Goal: Task Accomplishment & Management: Complete application form

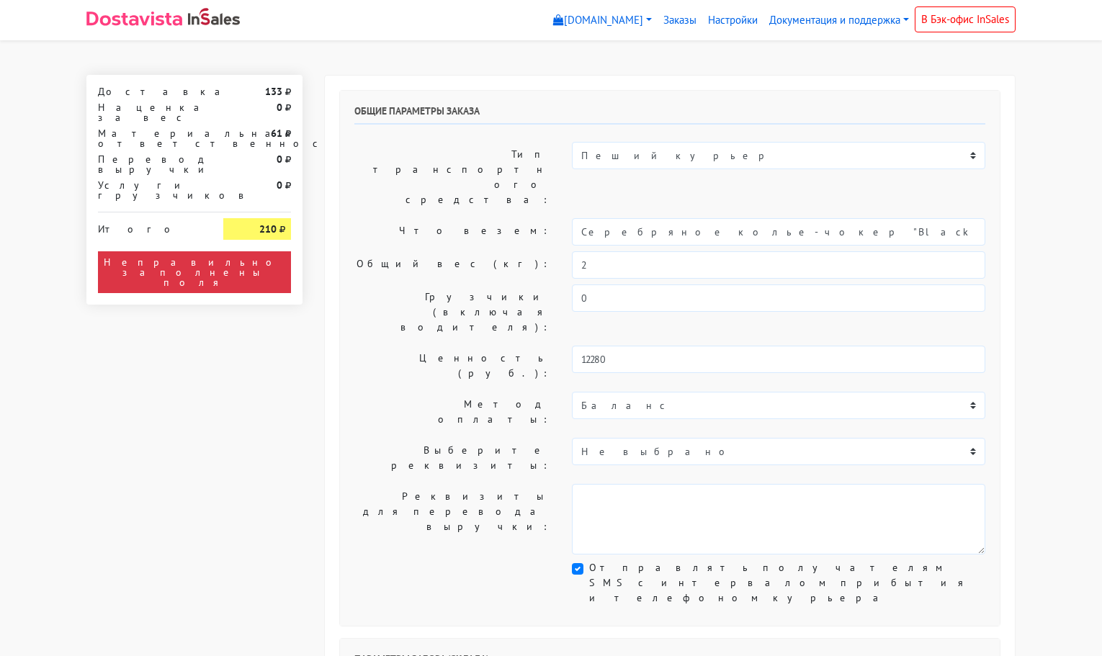
select select "11:00"
select select "21:00"
select select "11:00"
select select "21:00"
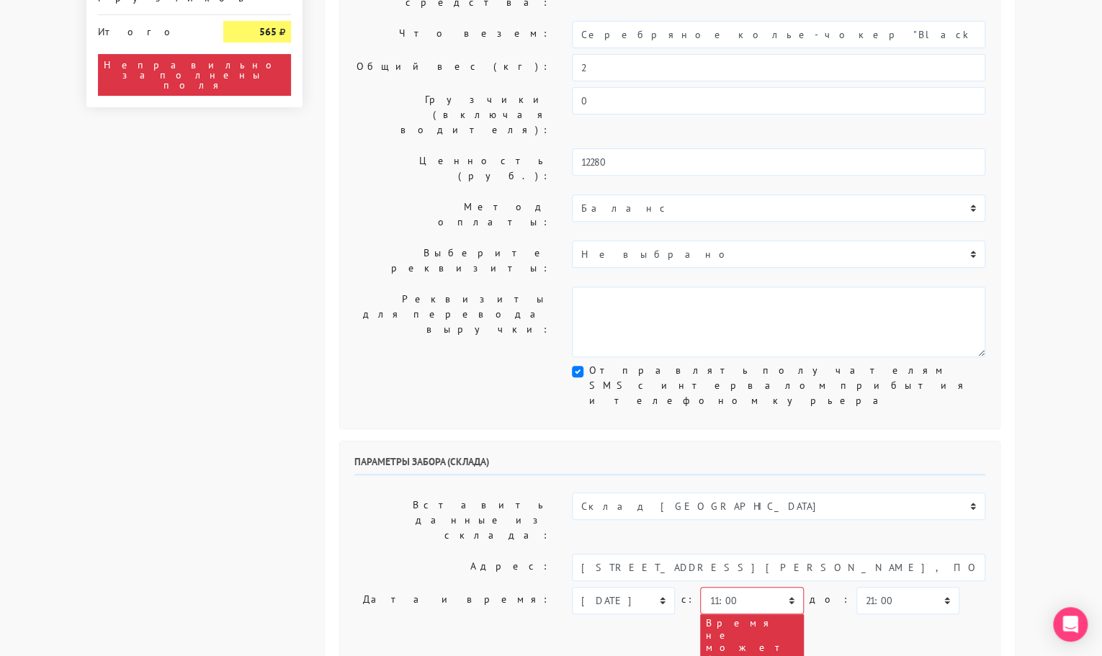
scroll to position [227, 0]
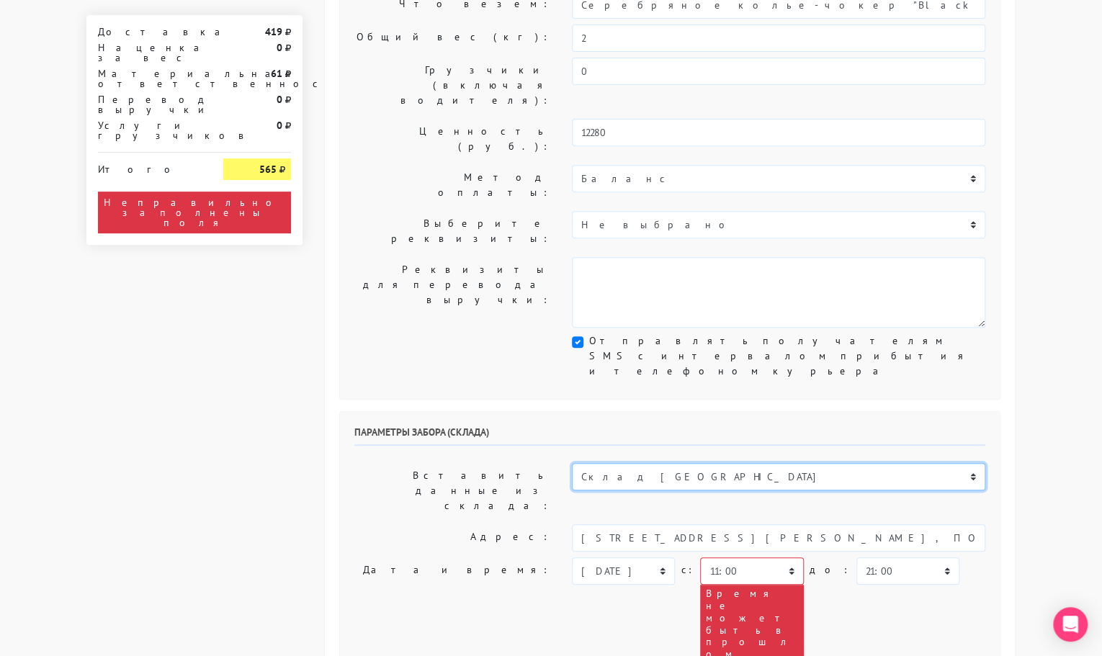
click at [653, 463] on select "Склад Москва Склад Санкт-Петербург Москва.Никольская Склад Екатеринбург" at bounding box center [778, 476] width 413 height 27
select select "1019"
click at [572, 463] on select "Склад Москва Склад Санкт-Петербург Москва.Никольская Склад Екатеринбург" at bounding box center [778, 476] width 413 height 27
type input "[STREET_ADDRESS][PERSON_NAME]"
type input "89251806702"
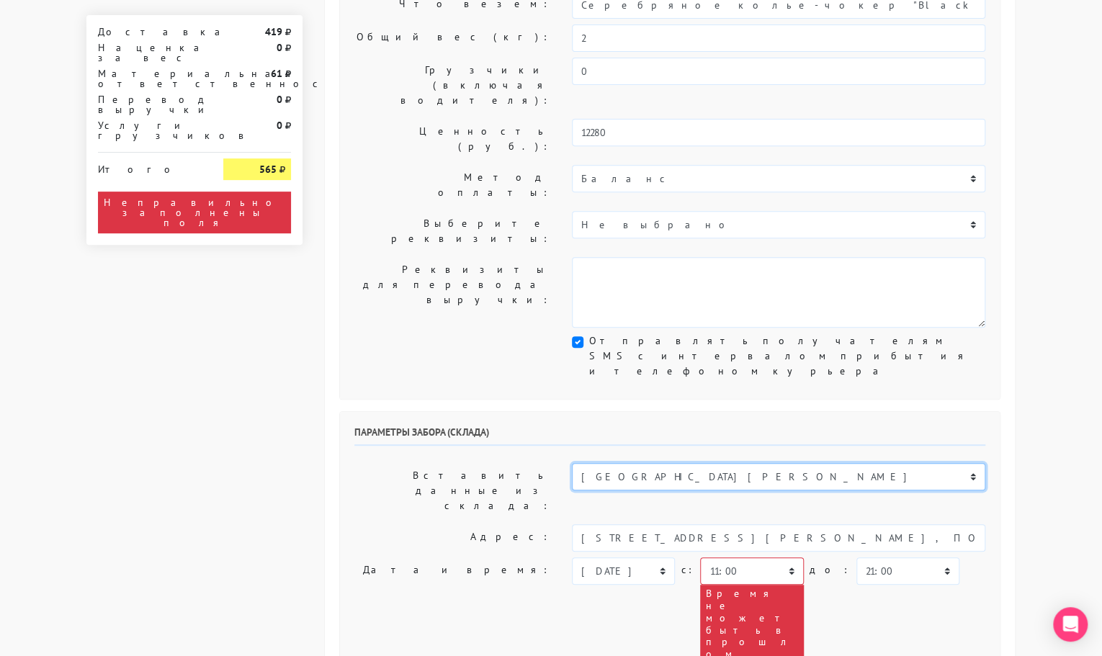
type textarea "Магазин серебряных украшений SBLESKOM (вход со стороны [GEOGRAPHIC_DATA])"
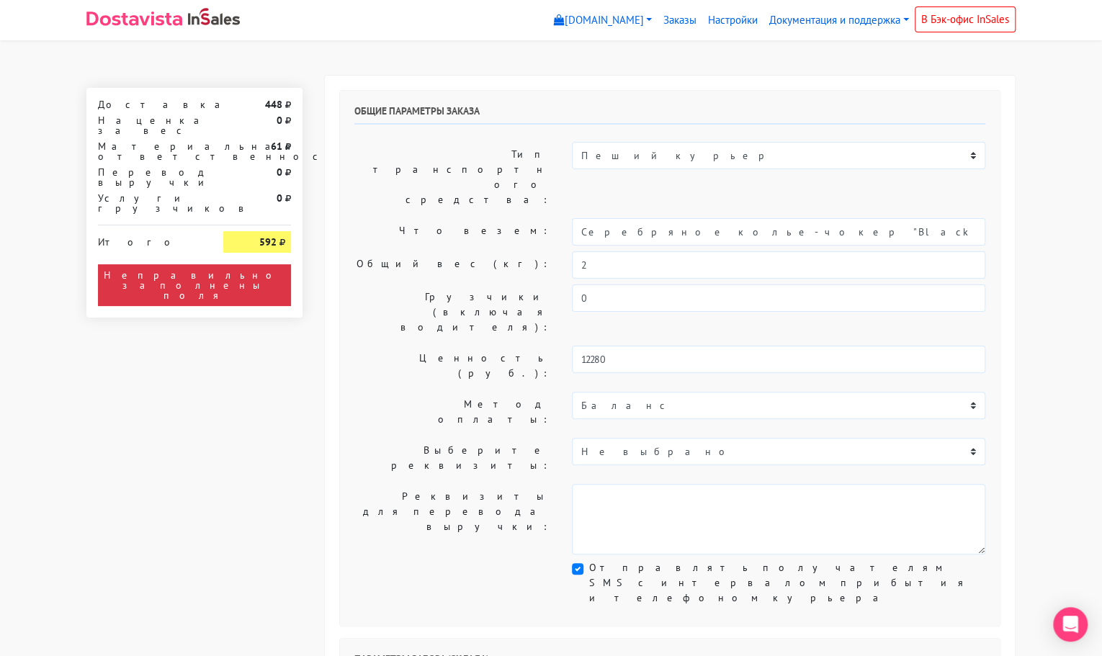
scroll to position [1, 0]
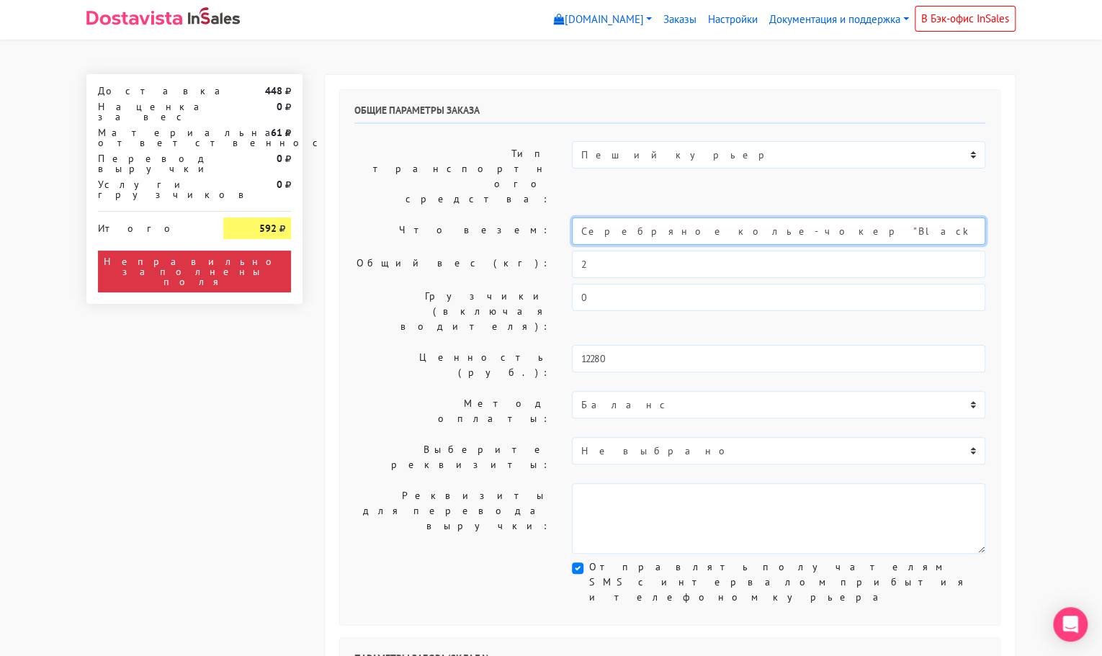
drag, startPoint x: 819, startPoint y: 187, endPoint x: 458, endPoint y: 200, distance: 361.1
click at [458, 218] on div "Что везем: Серебряное колье-чокер "Black" с ониксом (40-45)" at bounding box center [670, 231] width 653 height 27
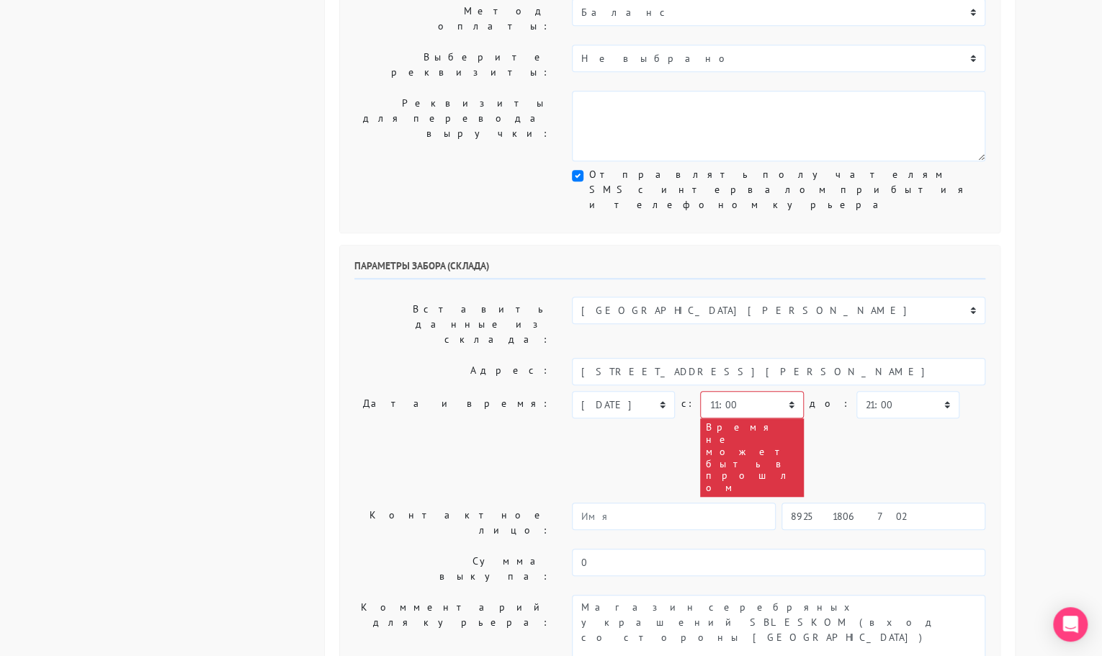
scroll to position [396, 0]
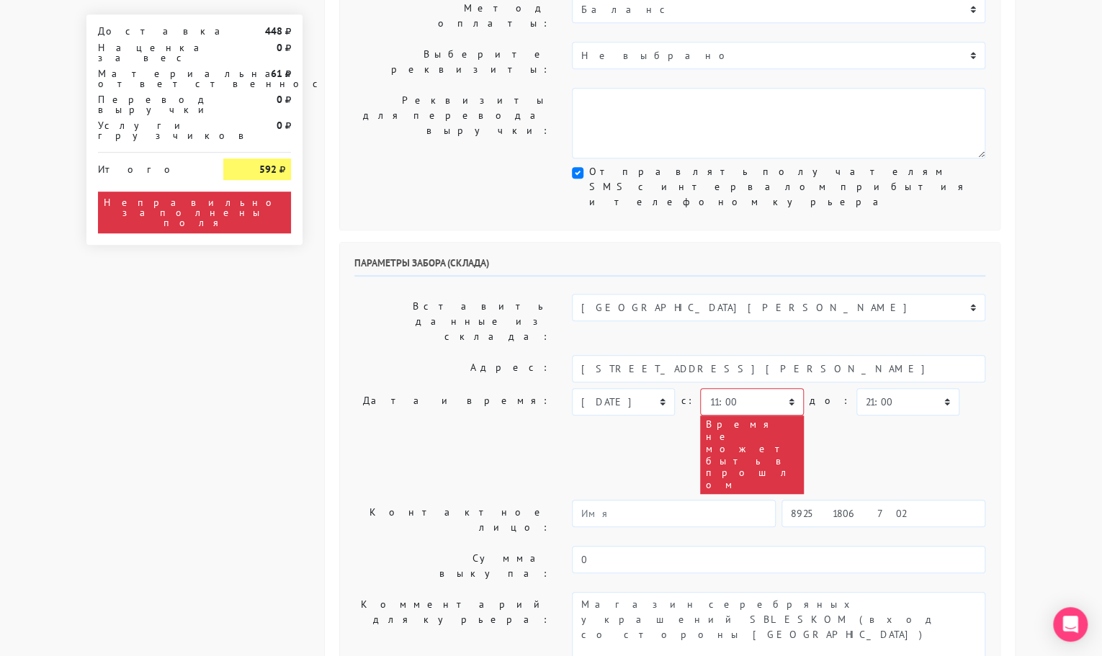
type input "УКРАШЕНИЯ"
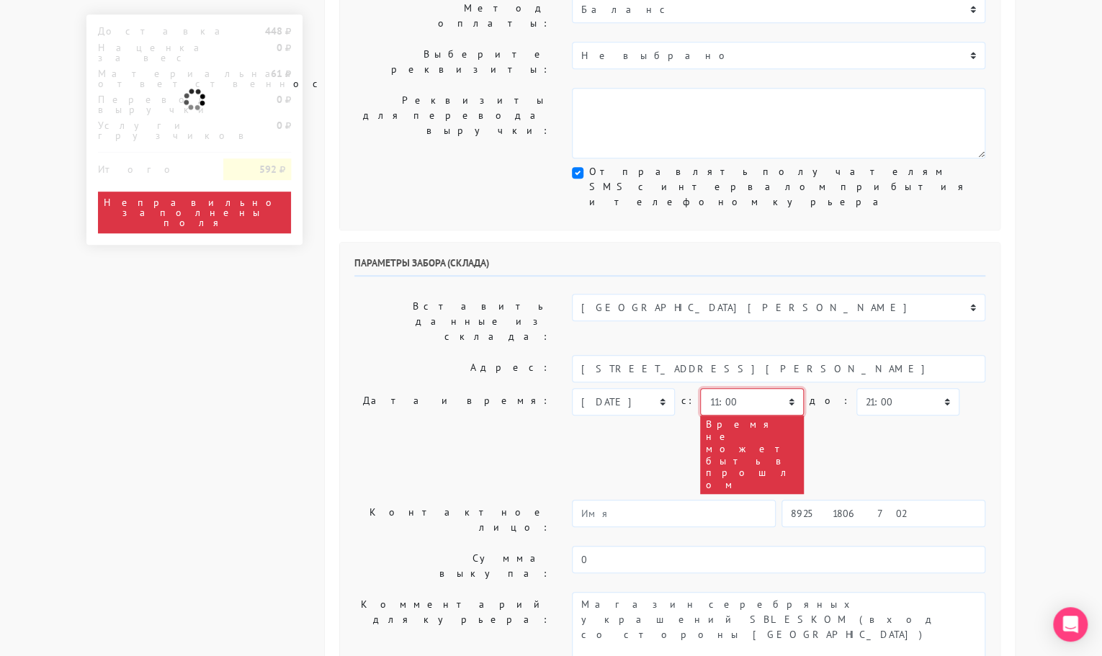
click at [769, 388] on select "00:00 00:30 01:00 01:30 02:00 02:30 03:00 03:30 04:00 04:30 05:00 05:30 06:00 0…" at bounding box center [751, 401] width 103 height 27
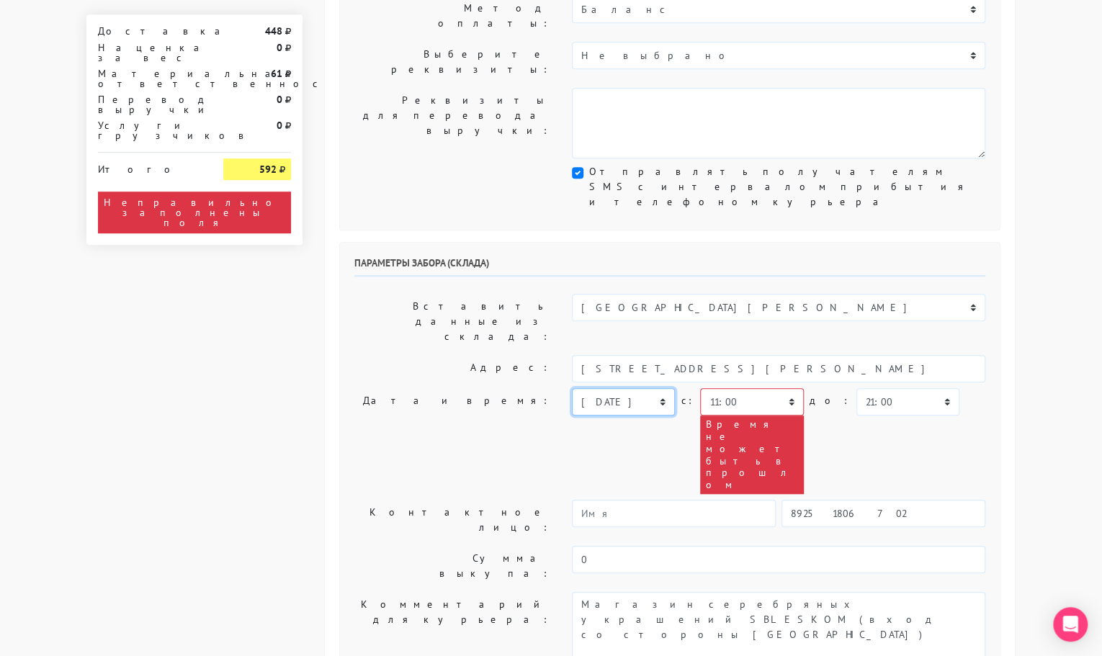
click at [608, 388] on select "[DATE] [DATE] [DATE] [DATE] [DATE] [DATE] [DATE] [DATE] [DATE]" at bounding box center [623, 401] width 103 height 27
select select "[DATE]"
click at [572, 388] on select "[DATE] [DATE] [DATE] [DATE] [DATE] [DATE] [DATE] [DATE] [DATE]" at bounding box center [623, 401] width 103 height 27
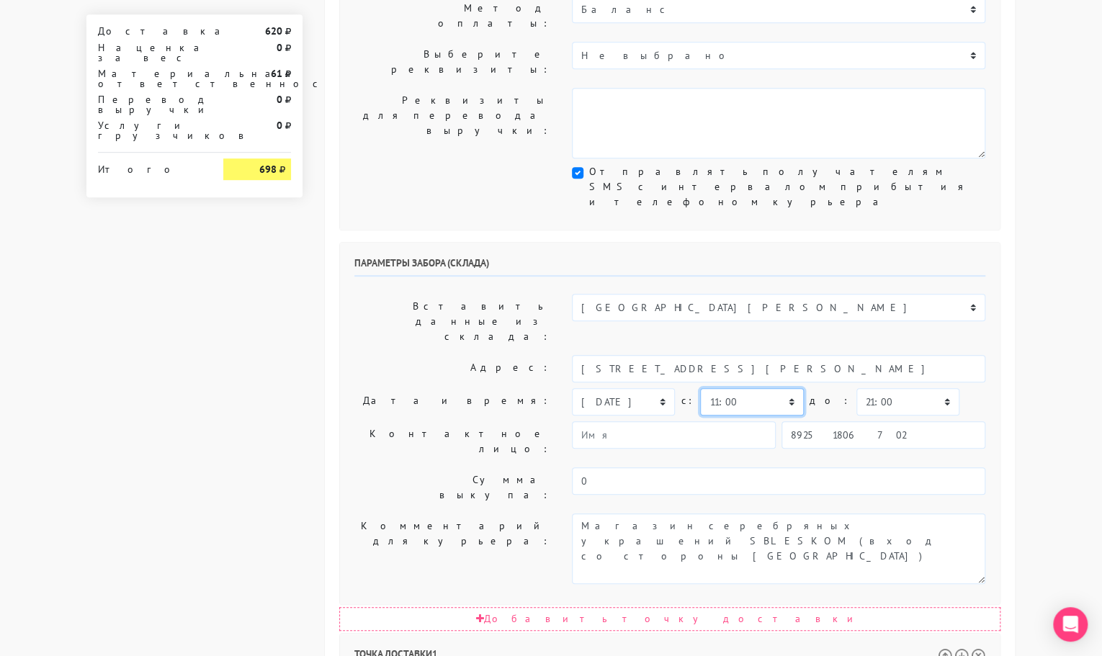
click at [761, 388] on select "00:00 00:30 01:00 01:30 02:00 02:30 03:00 03:30 04:00 04:30 05:00 05:30 06:00 0…" at bounding box center [751, 401] width 103 height 27
select select "15:00"
click at [700, 388] on select "00:00 00:30 01:00 01:30 02:00 02:30 03:00 03:30 04:00 04:30 05:00 05:30 06:00 0…" at bounding box center [751, 401] width 103 height 27
click at [861, 388] on select "00:00 00:30 01:00 01:30 02:00 02:30 03:00 03:30 04:00 04:30 05:00 05:30 06:00 0…" at bounding box center [907, 401] width 103 height 27
select select "15:30"
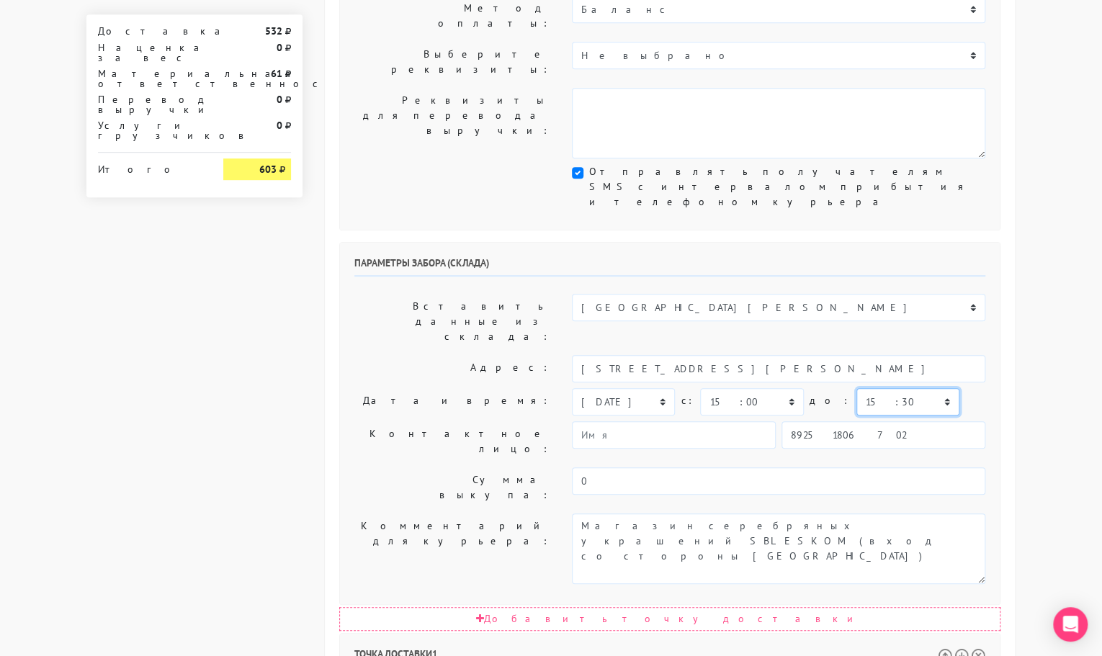
click at [856, 388] on select "00:00 00:30 01:00 01:30 02:00 02:30 03:00 03:30 04:00 04:30 05:00 05:30 06:00 0…" at bounding box center [907, 401] width 103 height 27
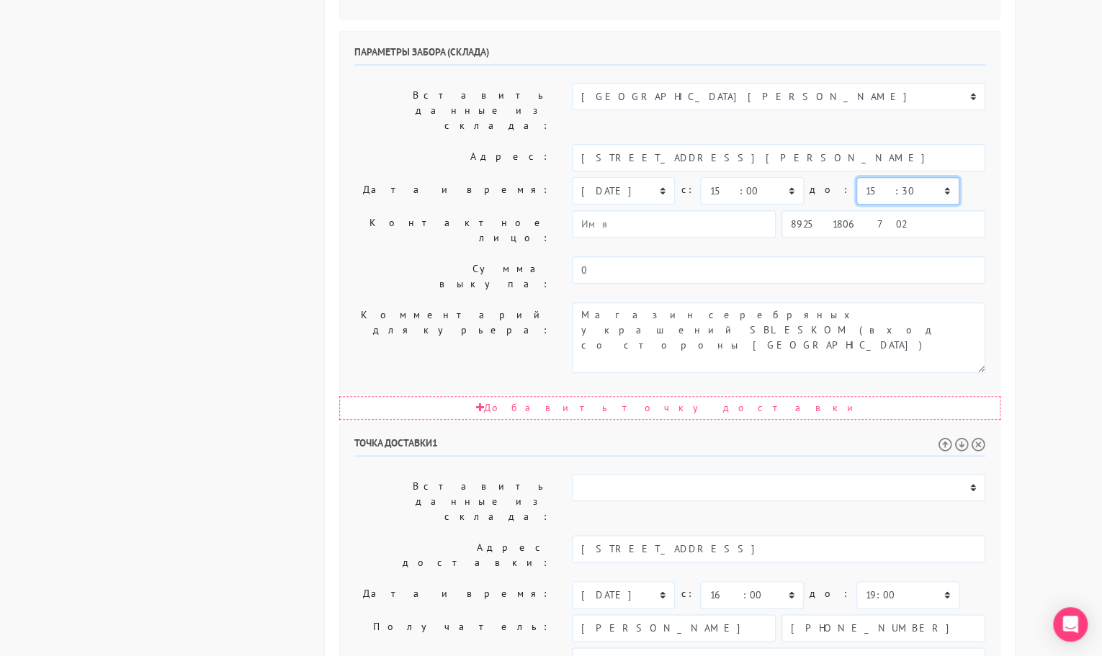
scroll to position [634, 0]
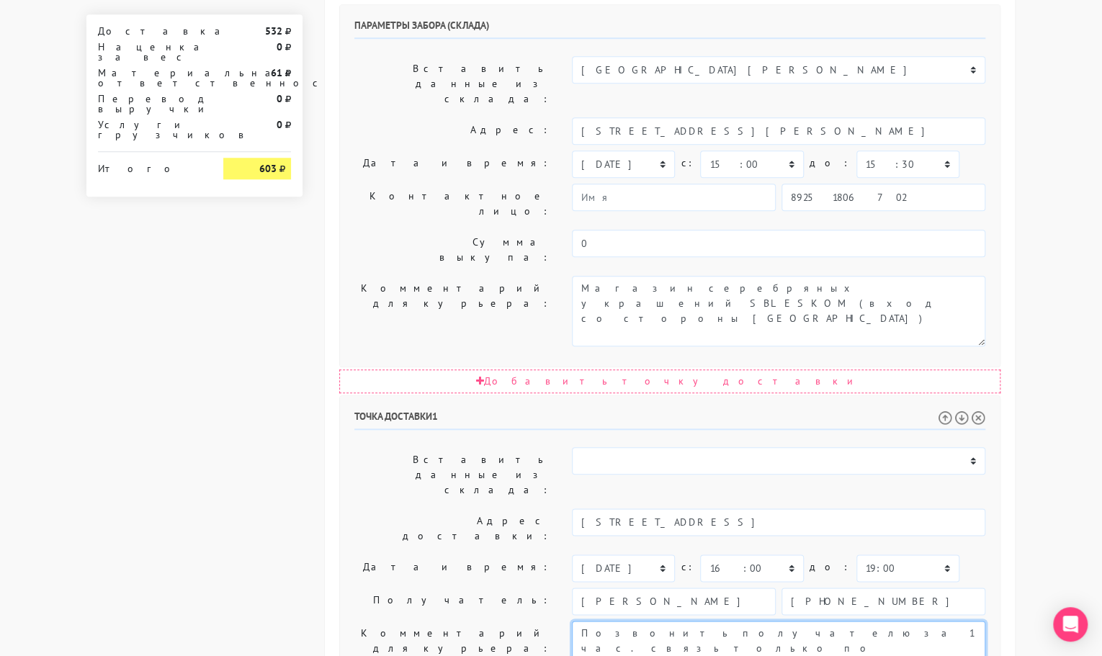
drag, startPoint x: 721, startPoint y: 399, endPoint x: 529, endPoint y: 398, distance: 192.3
click at [529, 621] on div "Комментарий для курьера: Позвонить получателю за 1 час. связь только по вотсап …" at bounding box center [670, 656] width 653 height 71
click at [608, 621] on textarea "Позвонить получателю за 1 час. связь только по вотсап +35797722003, НЕ ЗВОНИТЬ" at bounding box center [778, 656] width 413 height 71
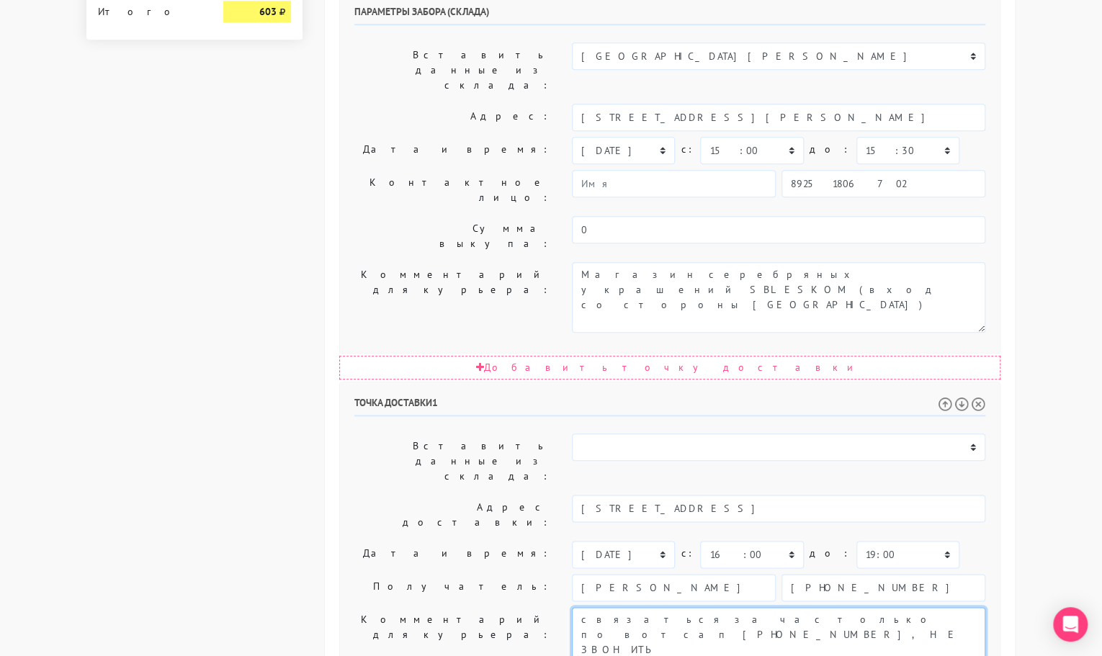
scroll to position [667, 0]
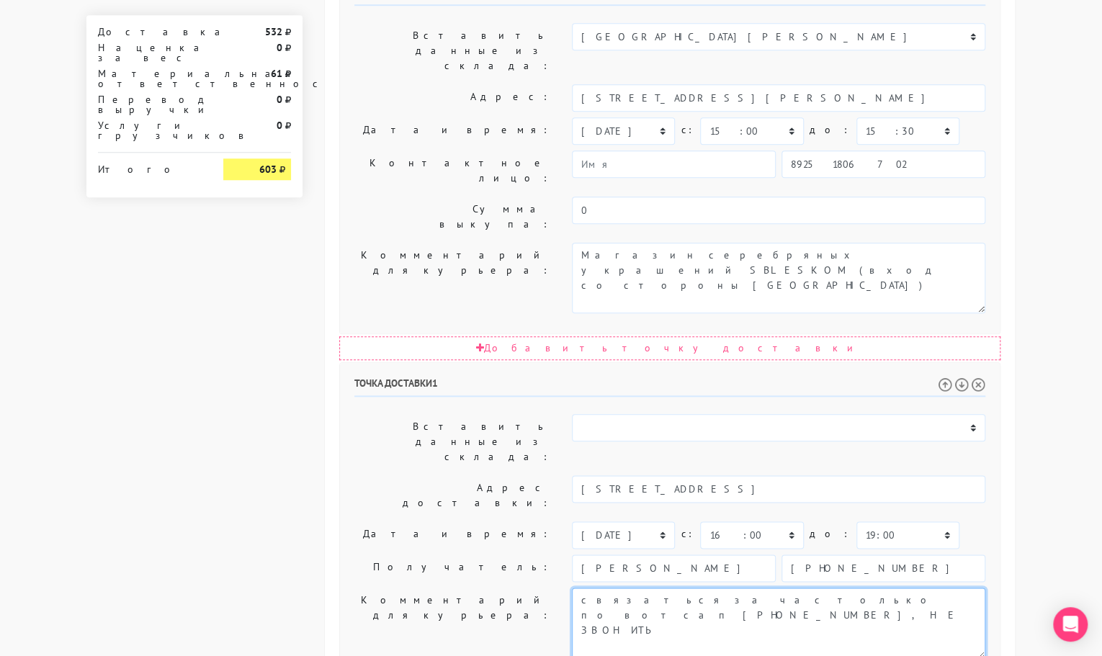
type textarea "связаться за час только по вотсап +35797722003, НЕ ЗВОНИТЬ"
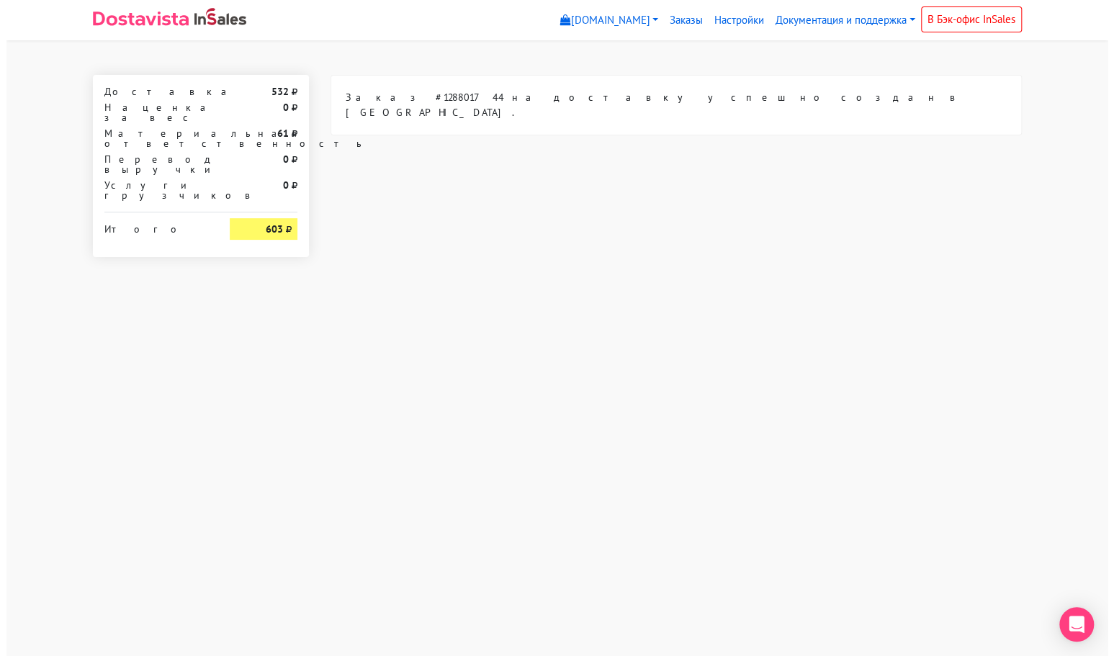
scroll to position [0, 0]
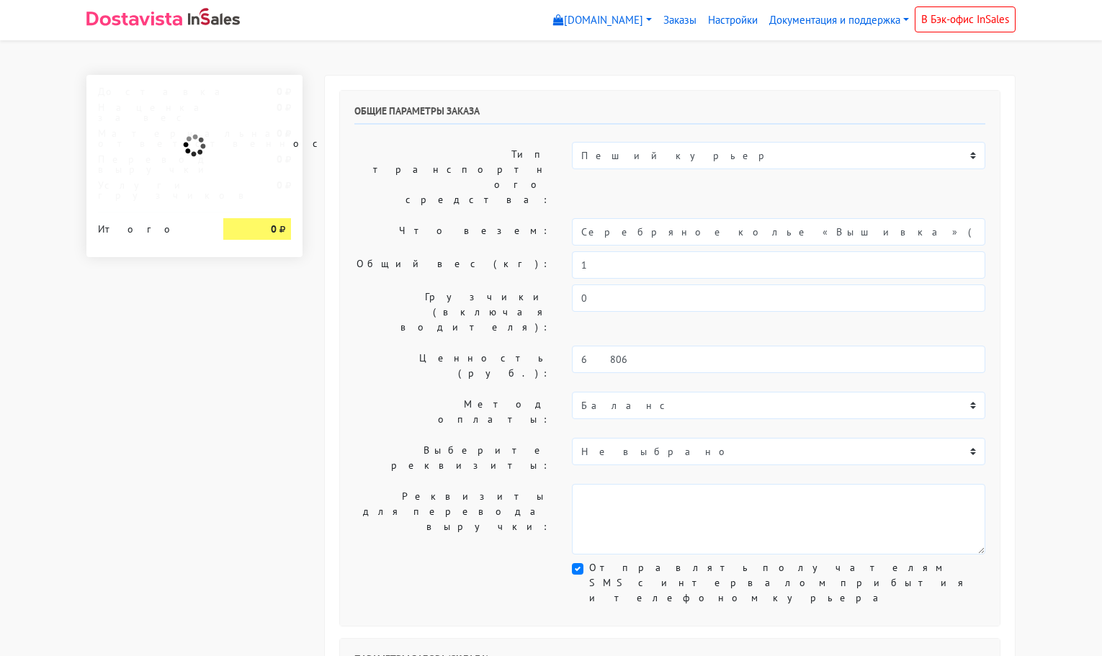
select select "11:00"
select select "21:00"
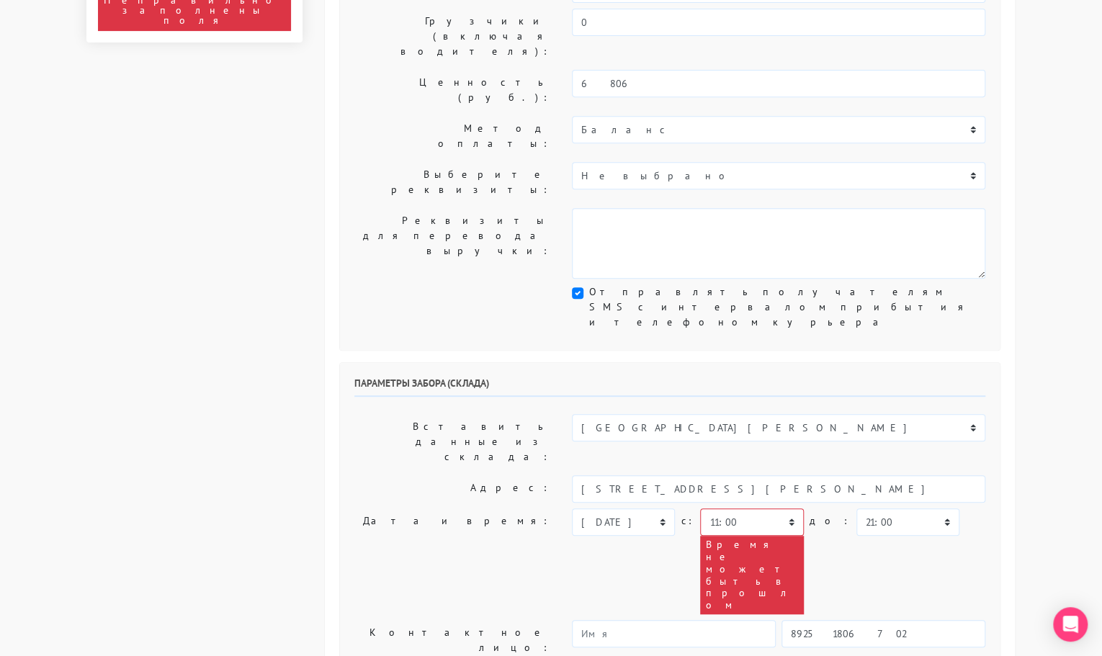
scroll to position [277, 0]
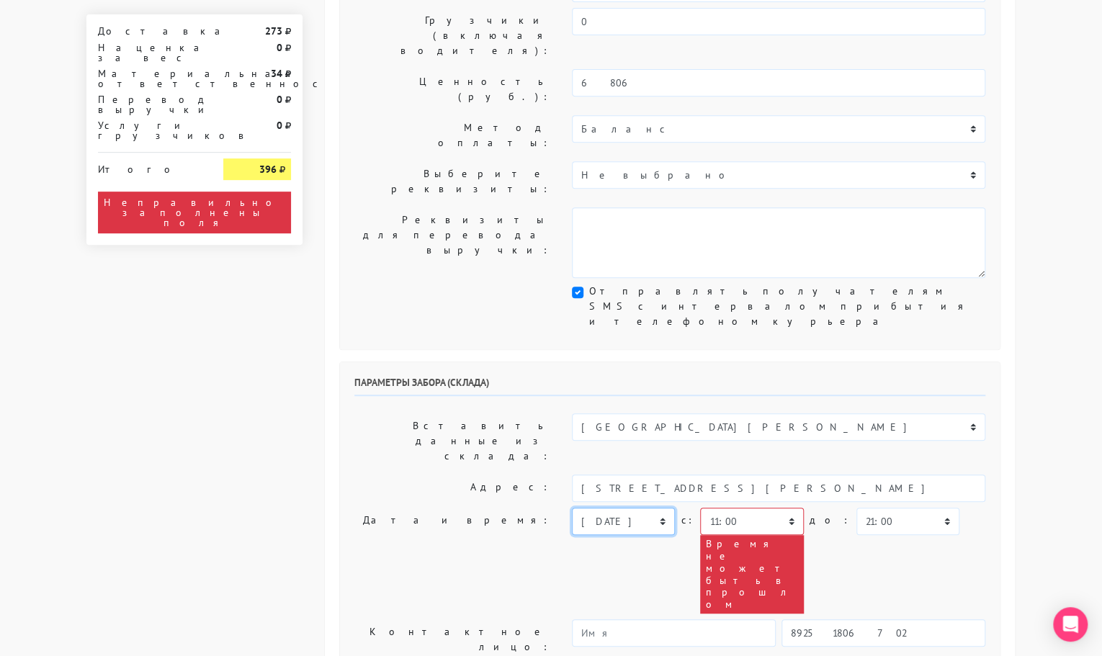
click at [605, 508] on select "[DATE] [DATE] [DATE] [DATE] [DATE] [DATE] [DATE] [DATE] [DATE]" at bounding box center [623, 521] width 103 height 27
select select "[DATE]"
click at [572, 508] on select "[DATE] [DATE] [DATE] [DATE] [DATE] [DATE] [DATE] [DATE] [DATE]" at bounding box center [623, 521] width 103 height 27
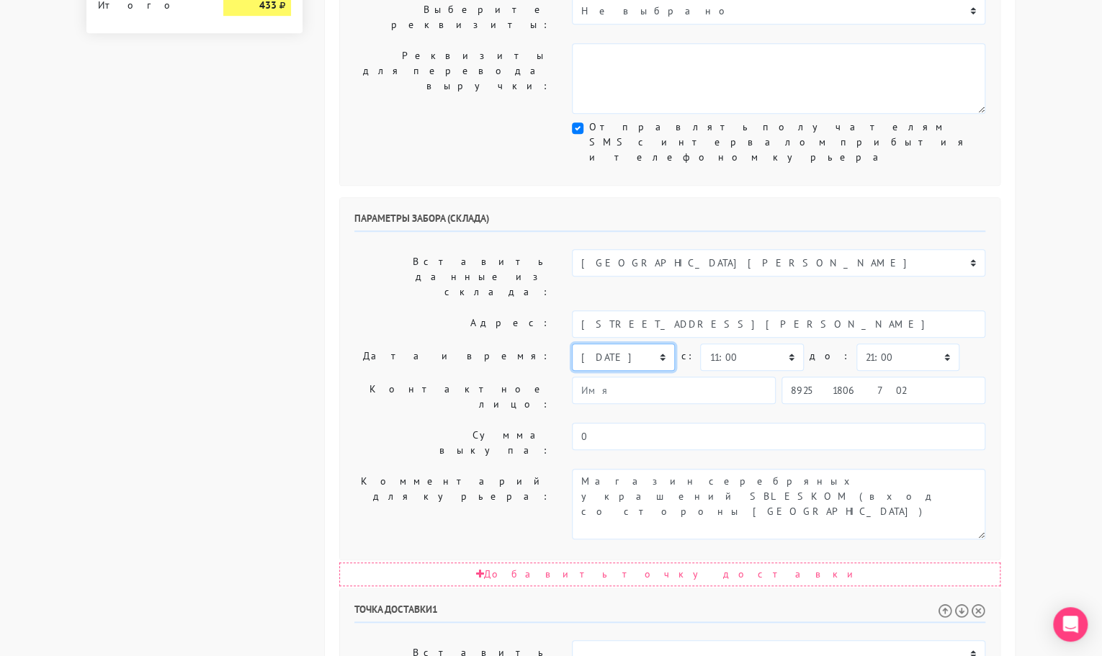
scroll to position [446, 0]
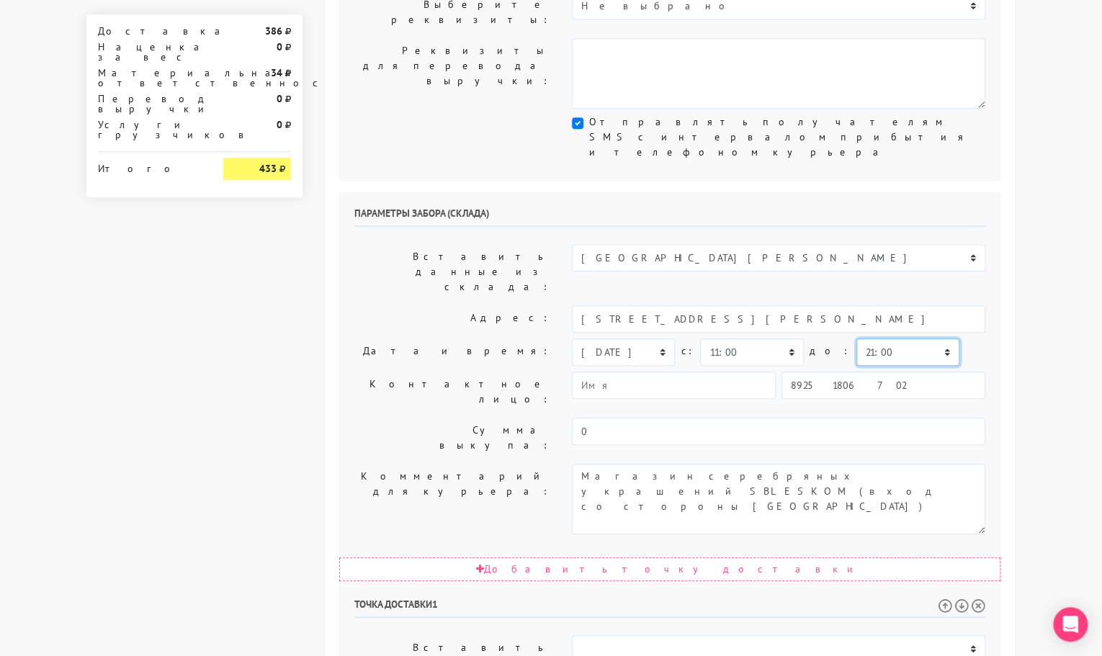
click at [856, 339] on select "00:00 00:30 01:00 01:30 02:00 02:30 03:00 03:30 04:00 04:30 05:00 05:30 06:00 0…" at bounding box center [907, 352] width 103 height 27
select select "11:30"
click at [856, 339] on select "00:00 00:30 01:00 01:30 02:00 02:30 03:00 03:30 04:00 04:30 05:00 05:30 06:00 0…" at bounding box center [907, 352] width 103 height 27
select select "11:30"
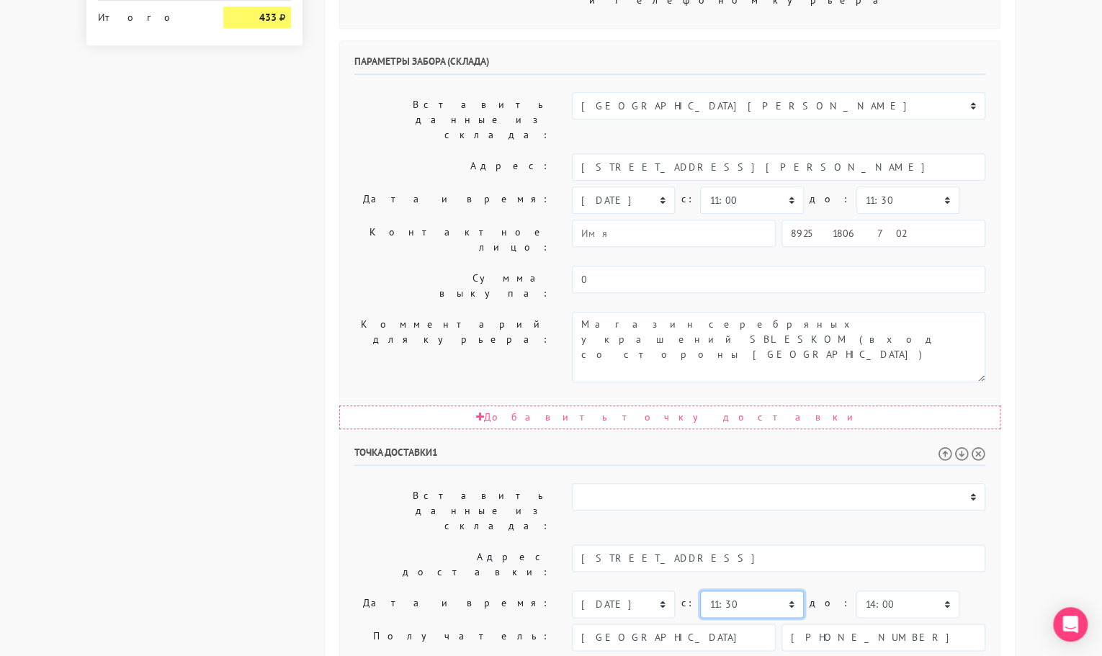
scroll to position [608, 0]
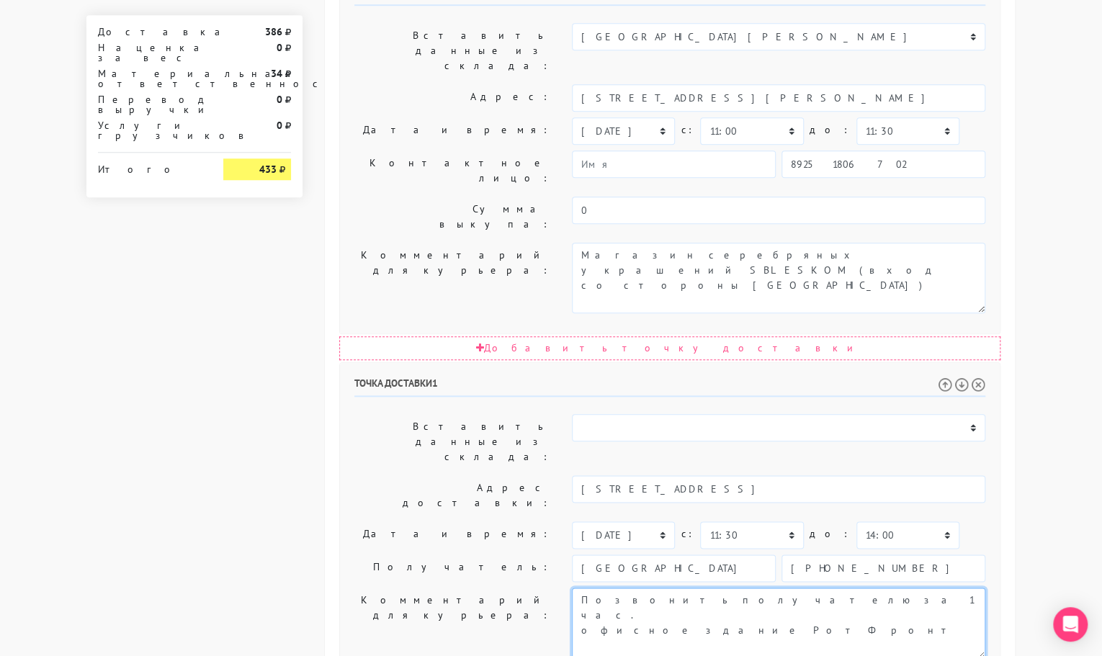
type textarea "Позвонить получателю за 1 час. офисное здание РотФронт"
